Goal: Information Seeking & Learning: Learn about a topic

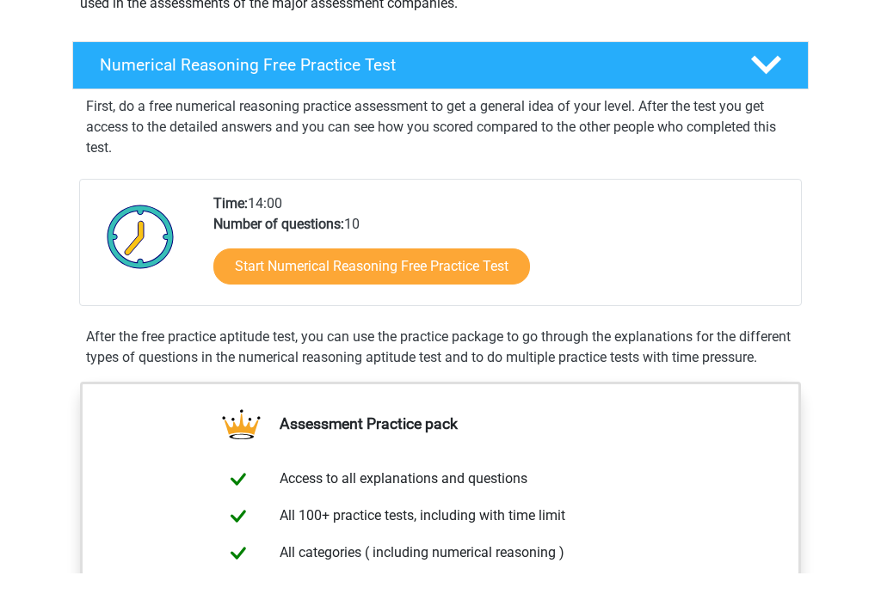
scroll to position [243, 0]
click at [487, 281] on link "Start Numerical Reasoning Free Practice Test" at bounding box center [371, 267] width 316 height 36
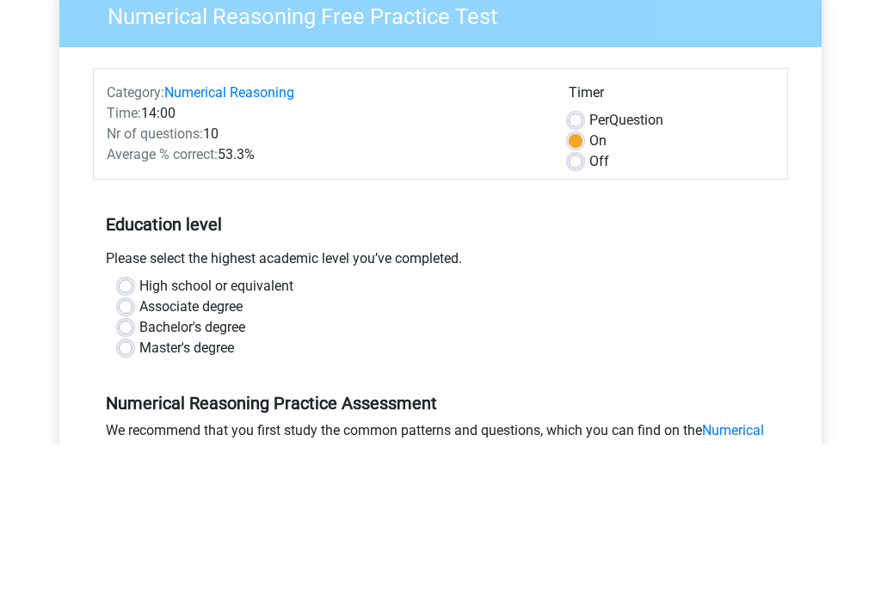
scroll to position [155, 0]
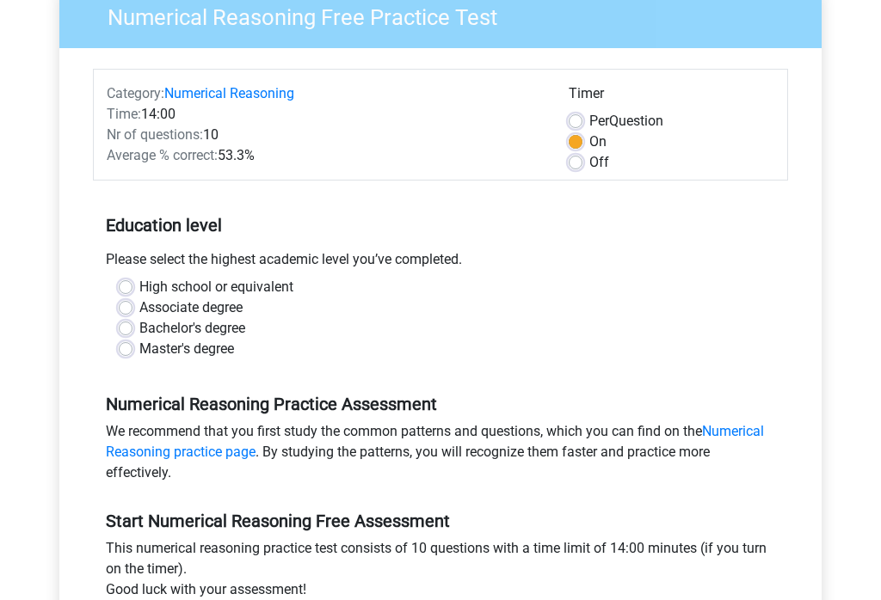
click at [140, 290] on label "High school or equivalent" at bounding box center [216, 287] width 154 height 21
click at [132, 290] on input "High school or equivalent" at bounding box center [126, 285] width 14 height 17
radio input "true"
click at [139, 313] on label "Associate degree" at bounding box center [190, 308] width 103 height 21
click at [120, 313] on input "Associate degree" at bounding box center [126, 306] width 14 height 17
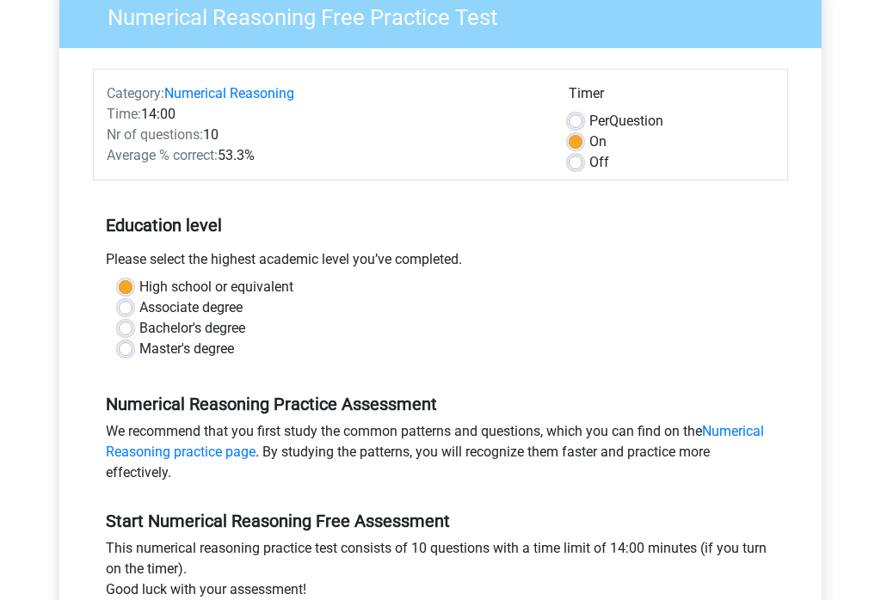
radio input "true"
click at [510, 336] on div "Bachelor's degree" at bounding box center [440, 328] width 643 height 21
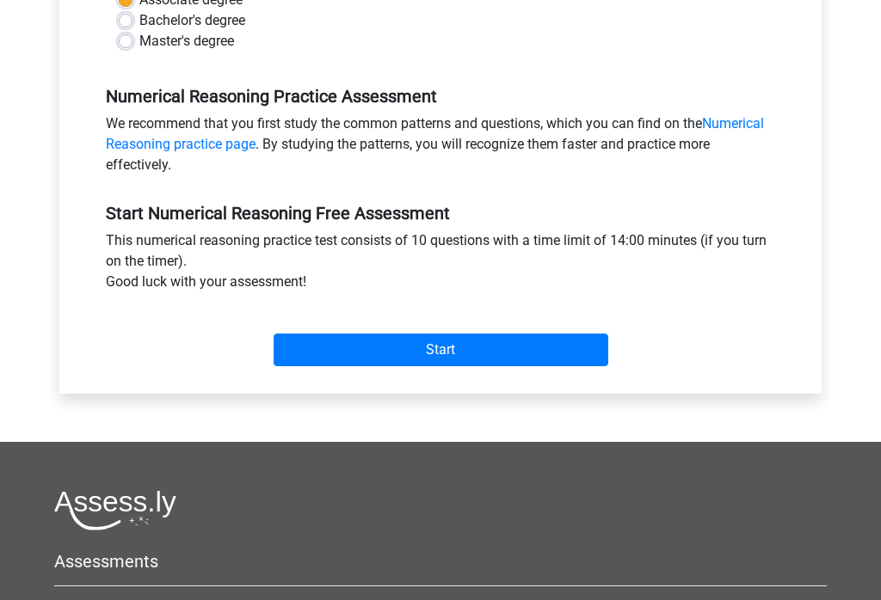
click at [506, 355] on input "Start" at bounding box center [440, 350] width 335 height 33
